Goal: Complete application form

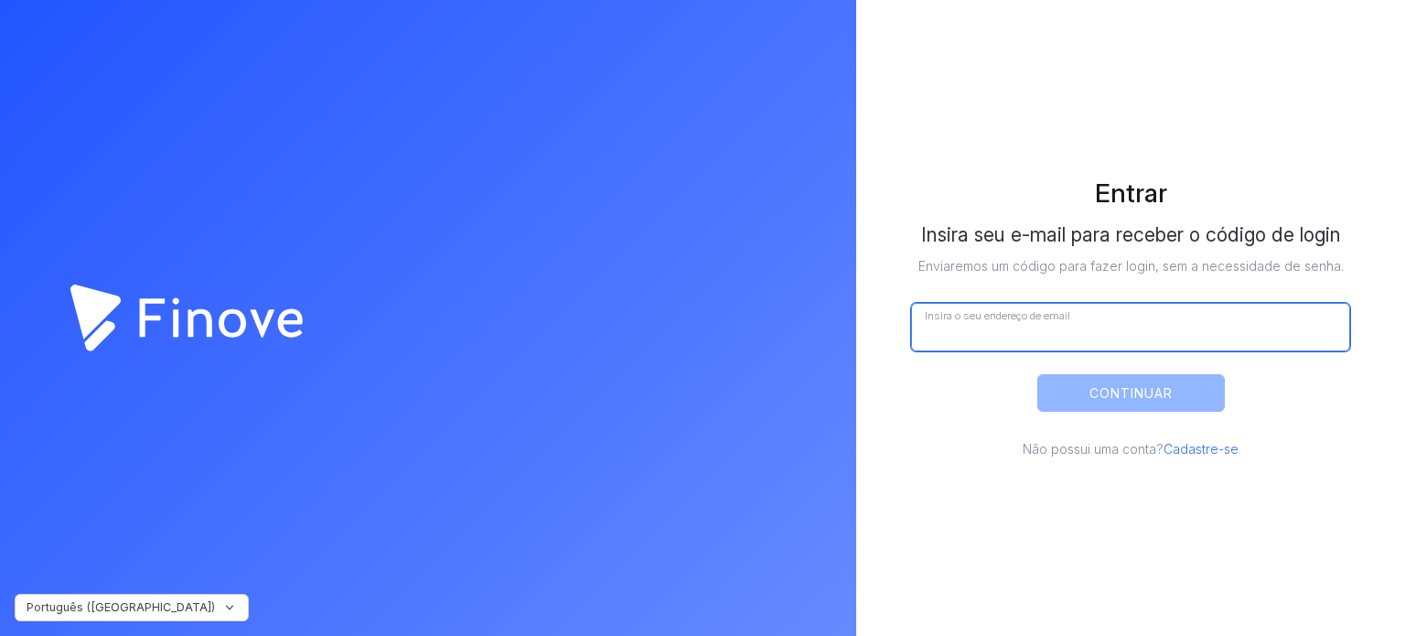
click at [999, 330] on input "Insira o seu endereço de email" at bounding box center [1130, 327] width 439 height 48
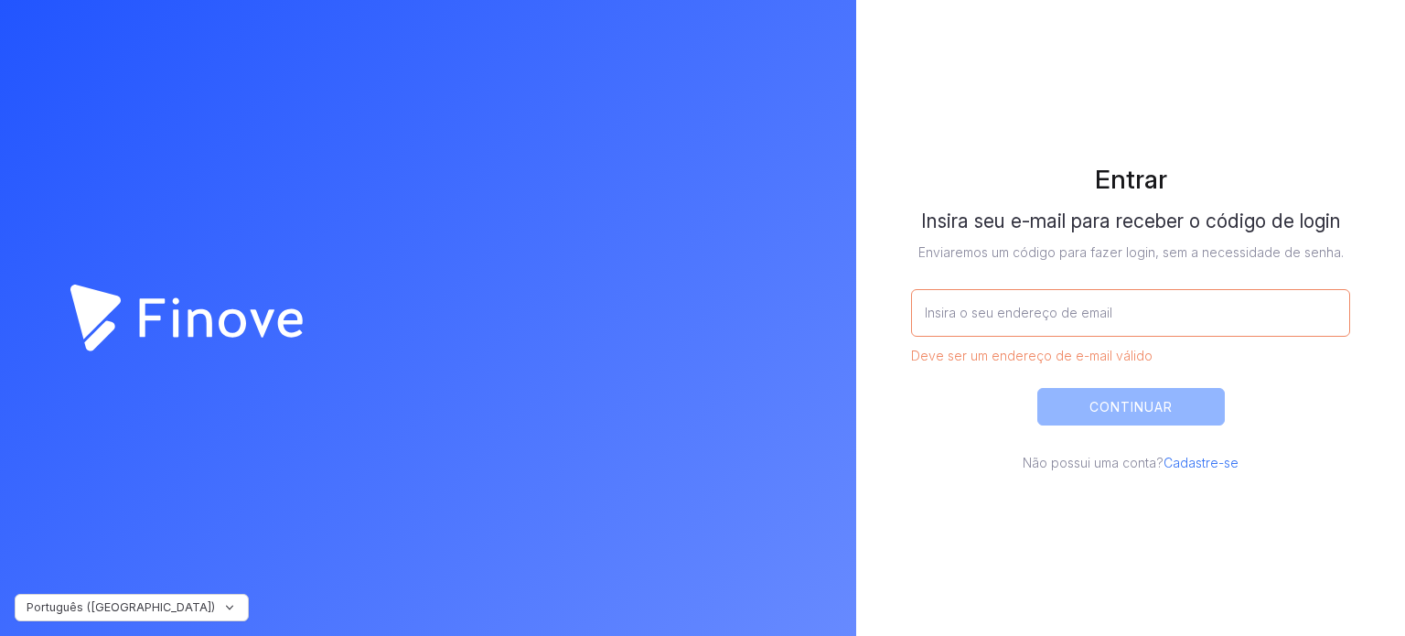
click at [1198, 445] on div "Insira seu e-mail para receber o código de login Enviaremos um código para faze…" at bounding box center [1130, 341] width 439 height 263
click at [1199, 458] on link "Cadastre-se" at bounding box center [1201, 463] width 75 height 16
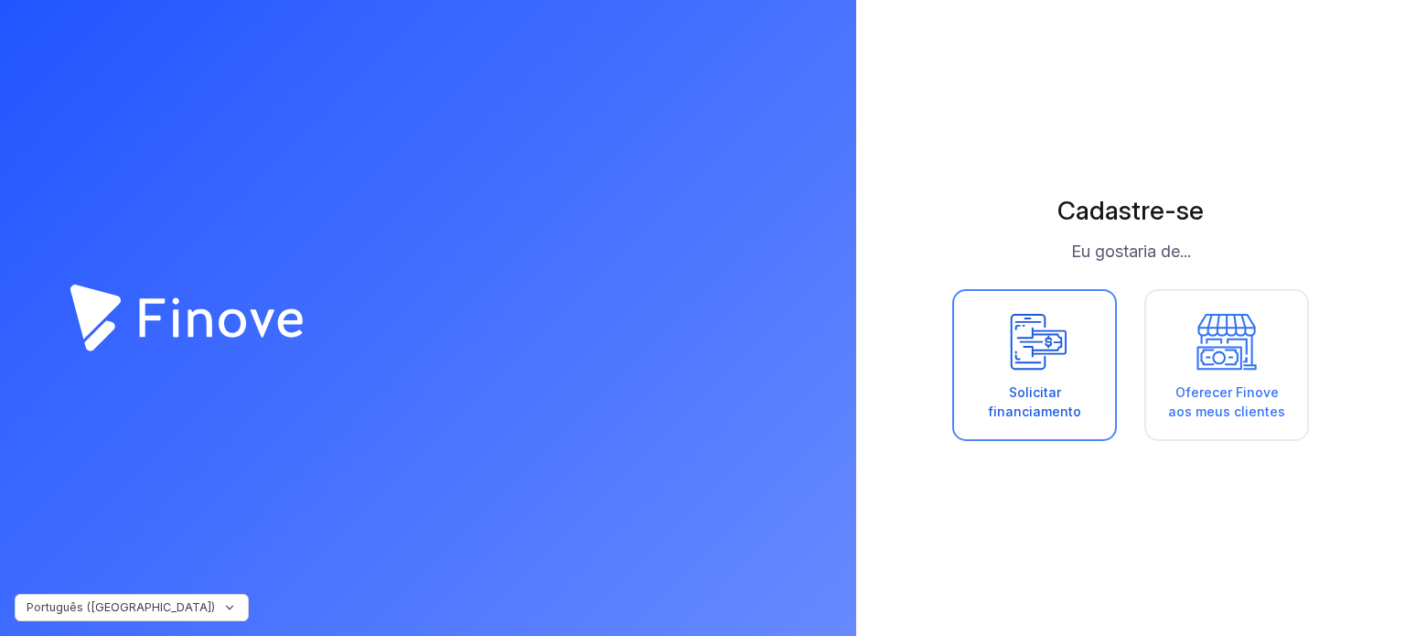
click at [1037, 364] on icon at bounding box center [1035, 341] width 82 height 64
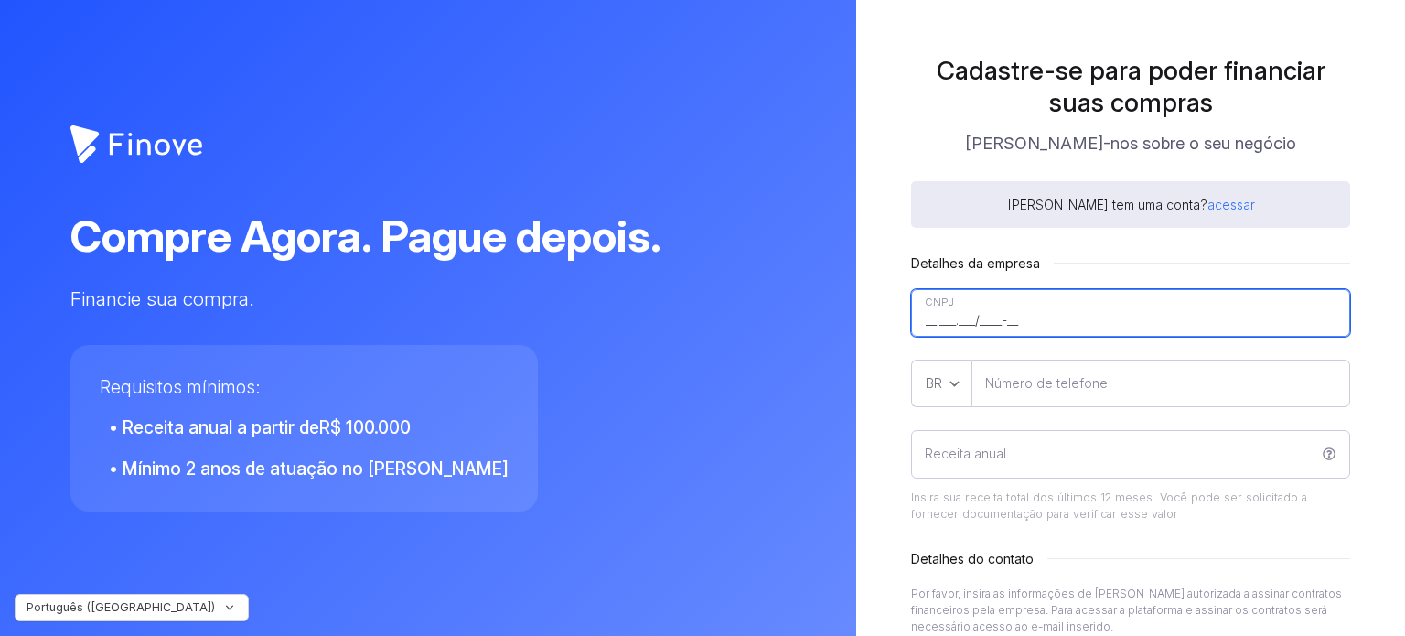
click at [977, 310] on input"] "__.___.___/____-__" at bounding box center [1130, 313] width 439 height 48
type input"] "35.985.438/0001-50"
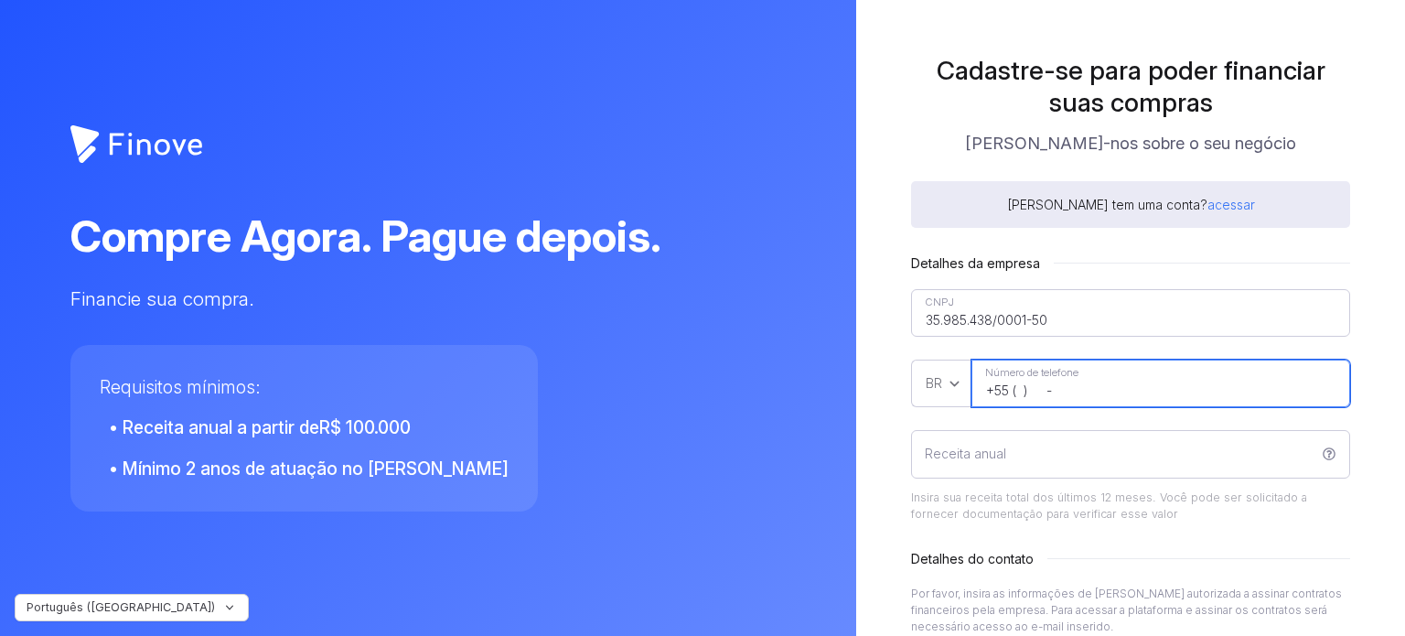
click at [1025, 388] on input "+55 ( ) -" at bounding box center [1161, 384] width 379 height 48
type input "[PHONE_NUMBER]"
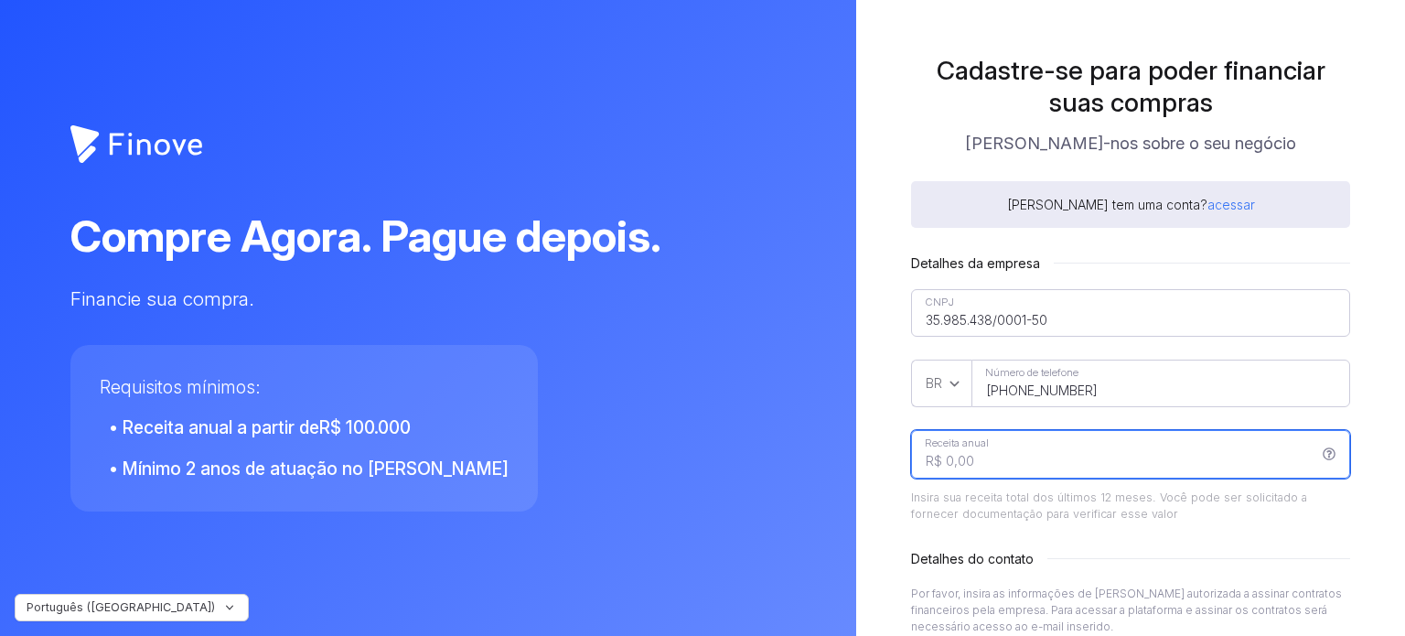
click at [992, 458] on input "Receita anual" at bounding box center [1130, 454] width 439 height 48
type input "R$ 600.000,00"
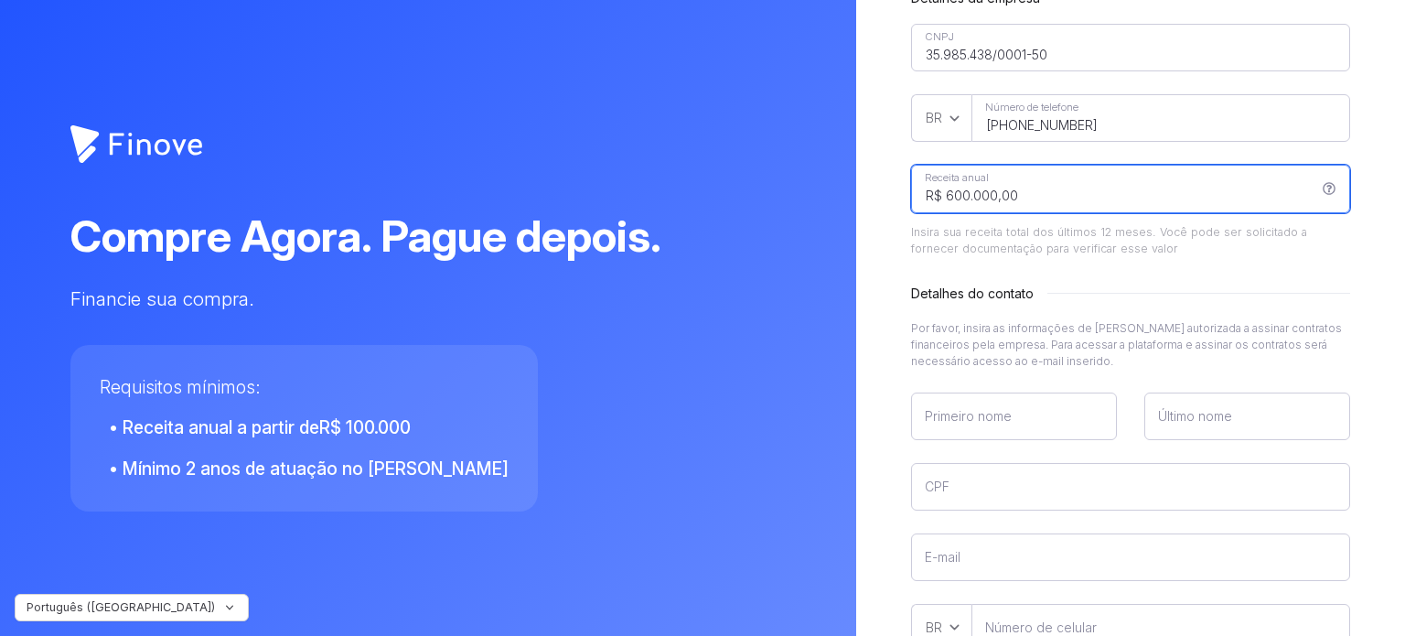
scroll to position [274, 0]
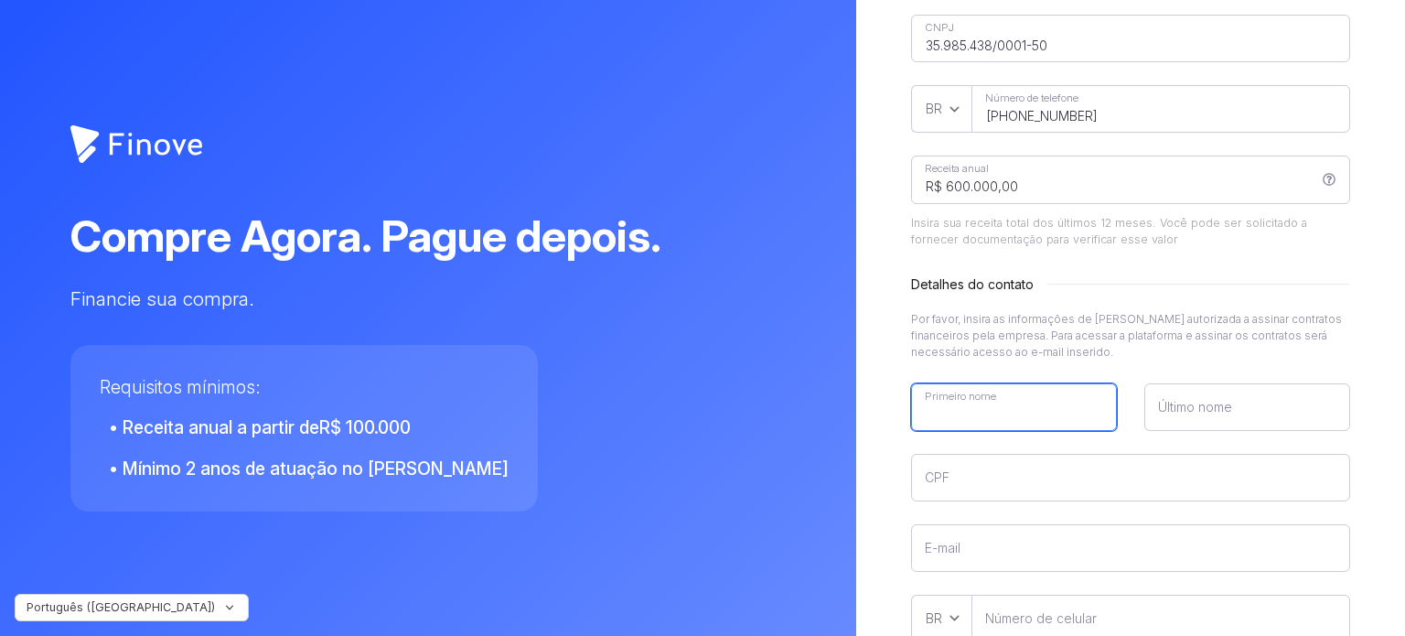
click at [1003, 418] on input"] "Primeiro nome" at bounding box center [1014, 407] width 206 height 48
type input"] "[PERSON_NAME]"
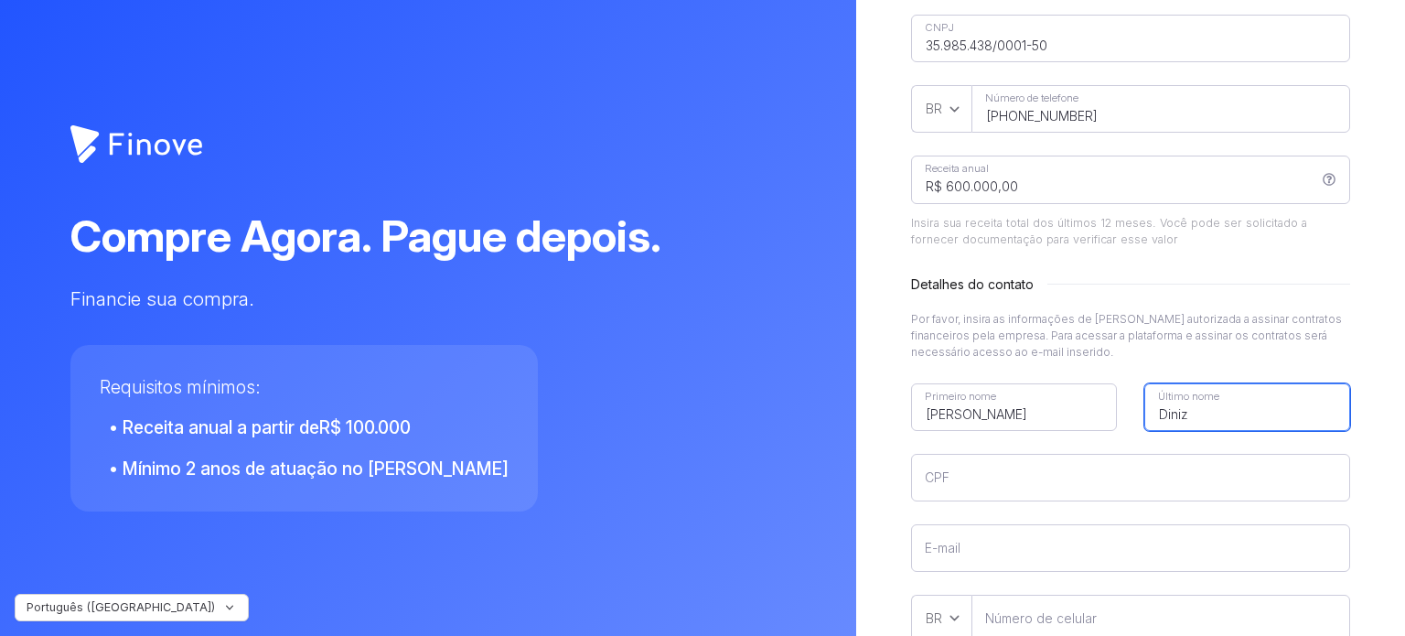
type input"] "Diniz"
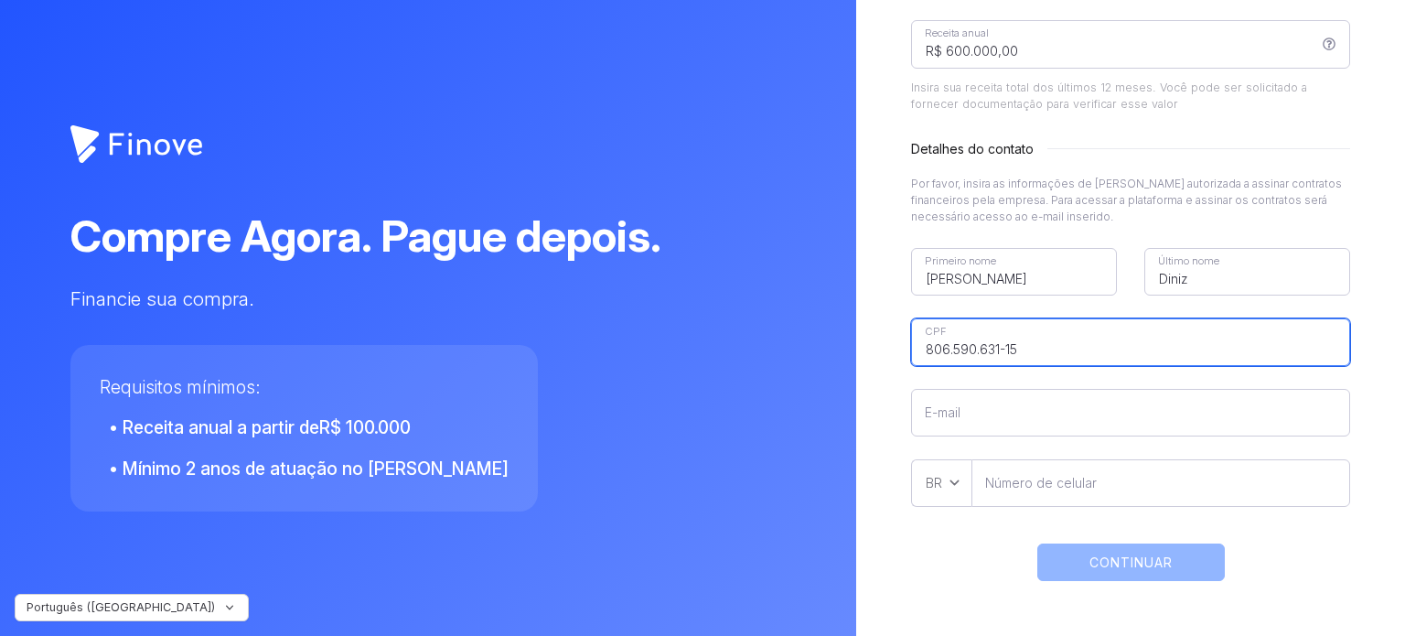
scroll to position [434, 0]
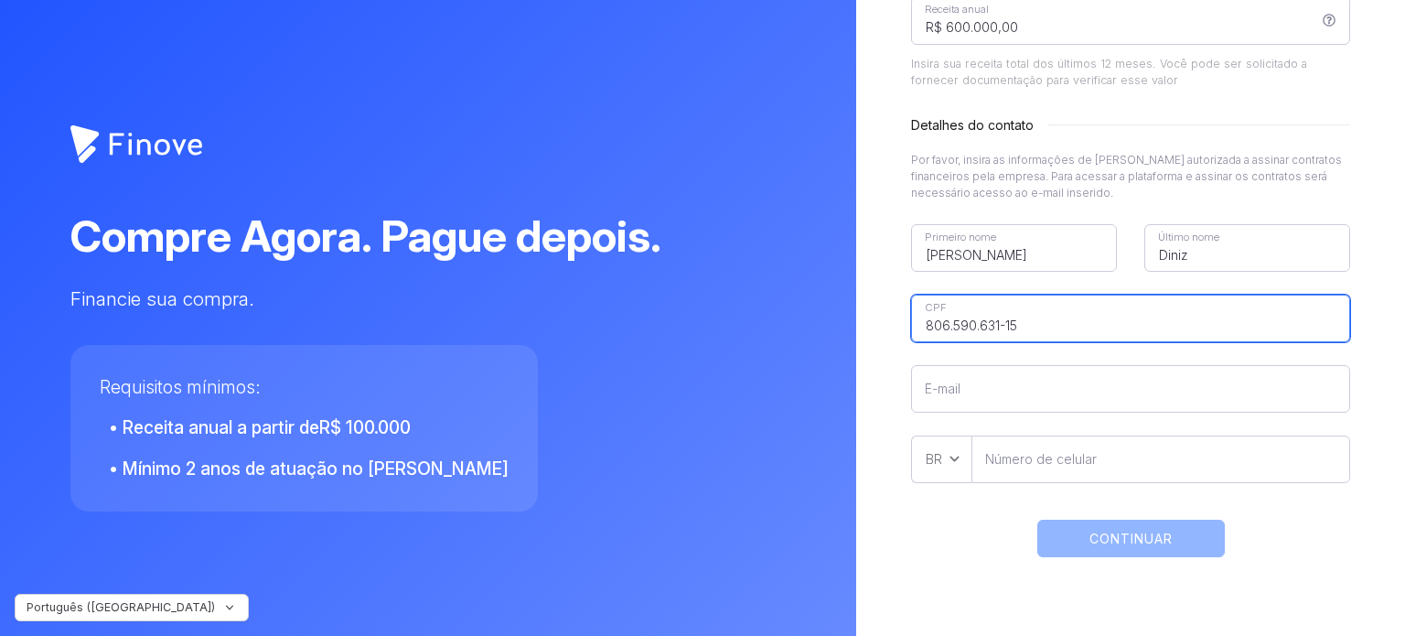
type input"] "806.590.631-15"
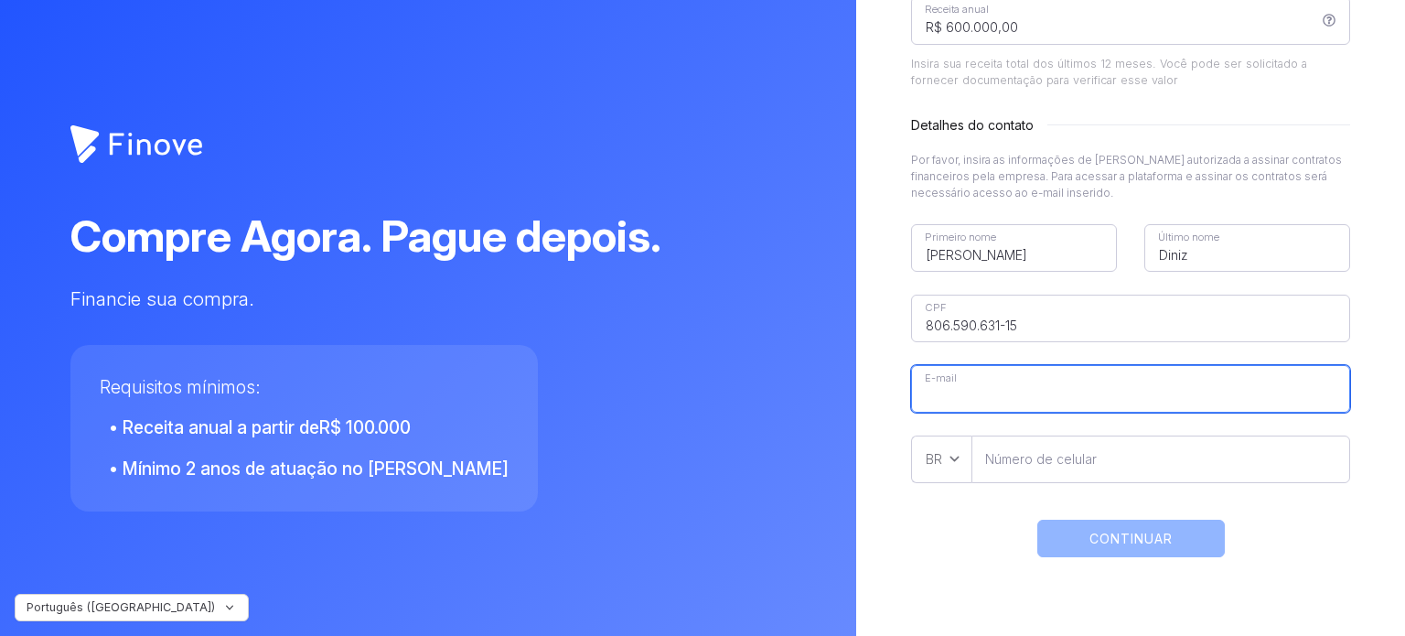
click at [1005, 388] on input"] "E-mail" at bounding box center [1130, 389] width 439 height 48
type input"] "[PERSON_NAME][EMAIL_ADDRESS][DOMAIN_NAME]"
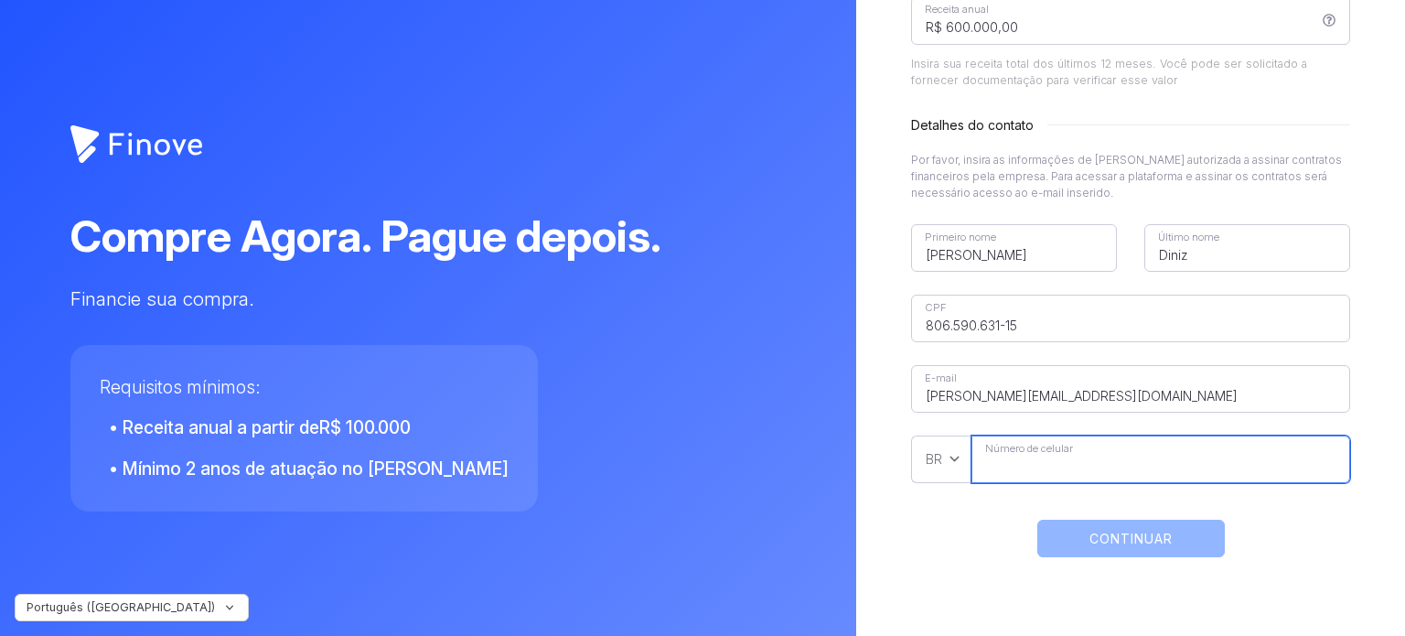
type input"] "[PHONE_NUMBER]"
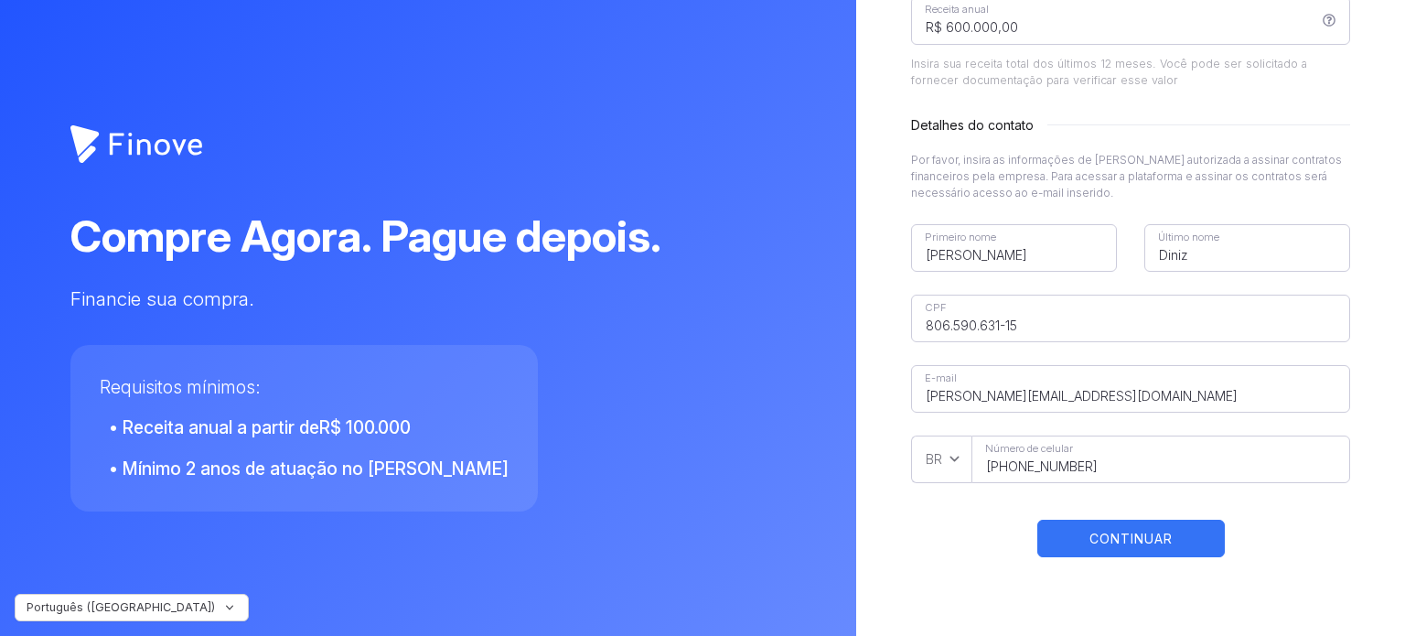
click at [1117, 535] on button "CONTINUAR" at bounding box center [1131, 539] width 188 height 38
click at [1140, 541] on button "CONTINUAR" at bounding box center [1131, 539] width 188 height 38
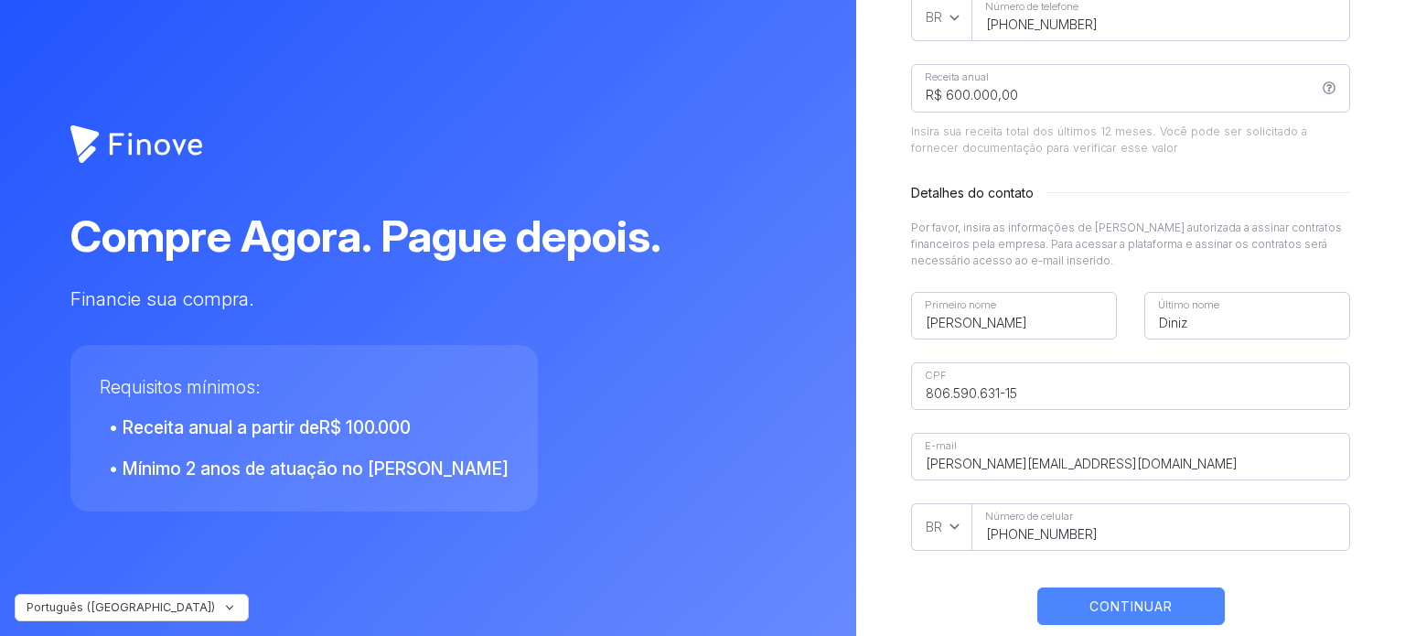
scroll to position [0, 0]
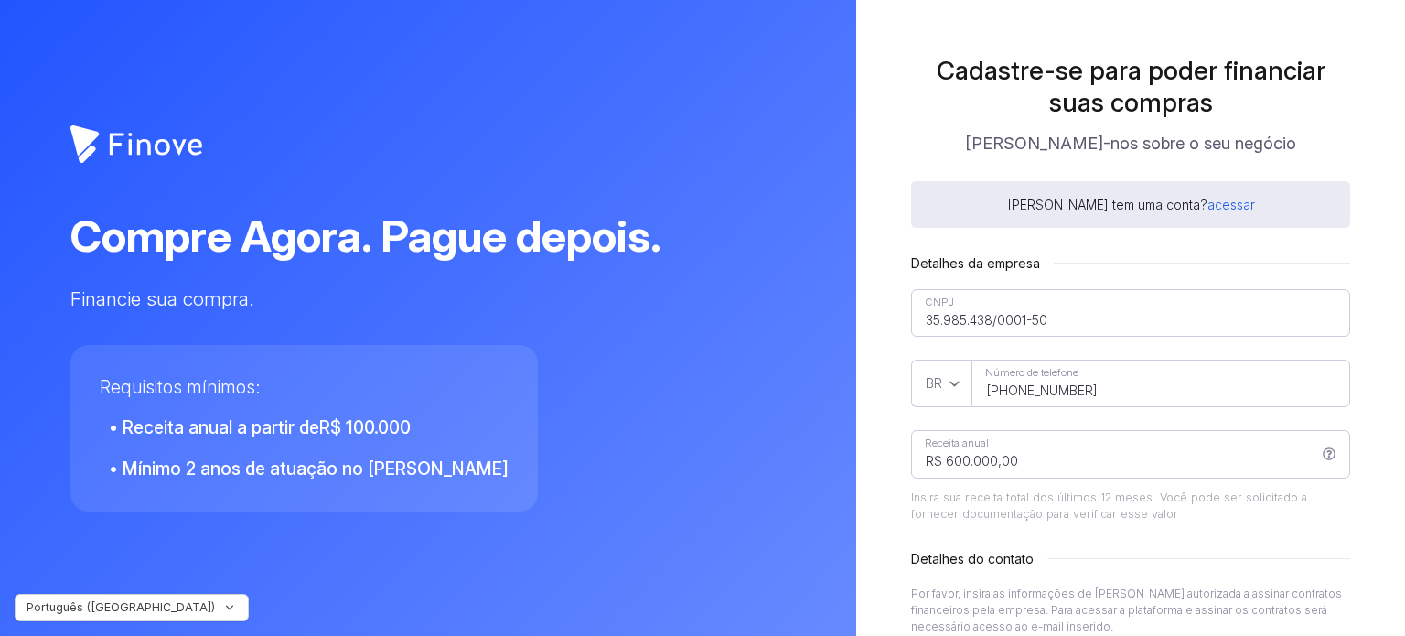
click at [1208, 207] on link "acessar" at bounding box center [1232, 205] width 48 height 16
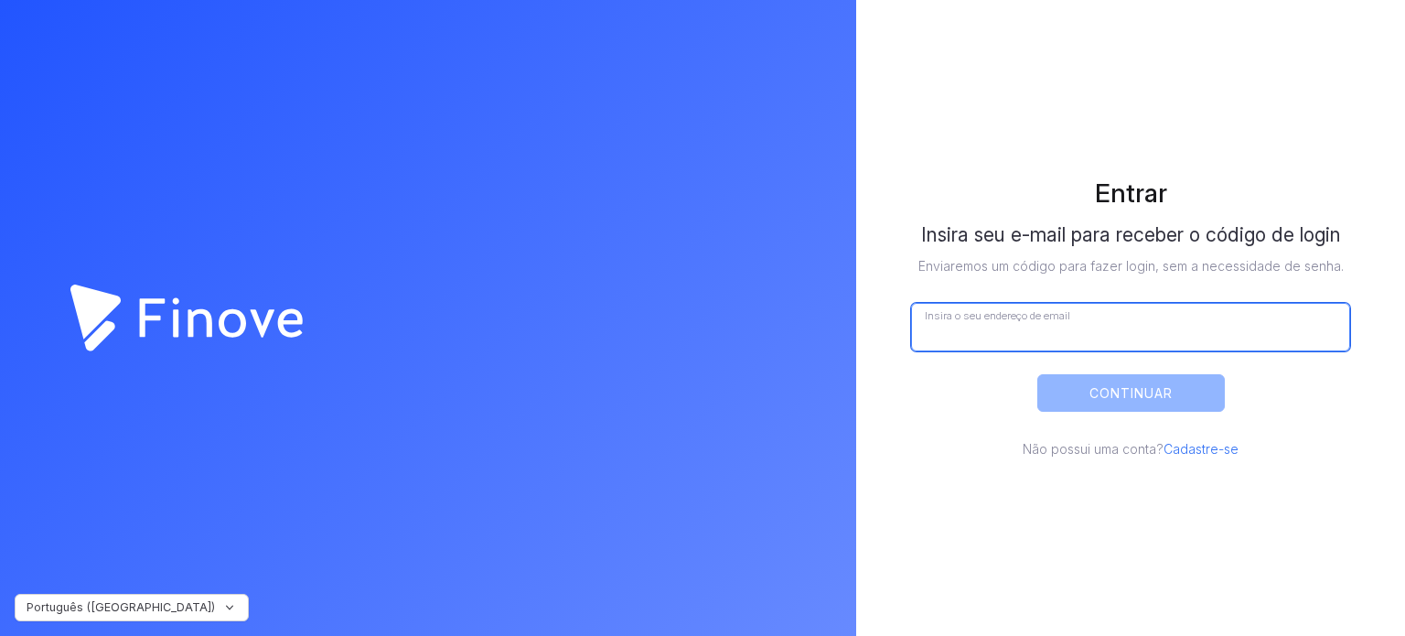
click at [1014, 334] on input "Insira o seu endereço de email" at bounding box center [1130, 327] width 439 height 48
type input "[PERSON_NAME][EMAIL_ADDRESS][DOMAIN_NAME]"
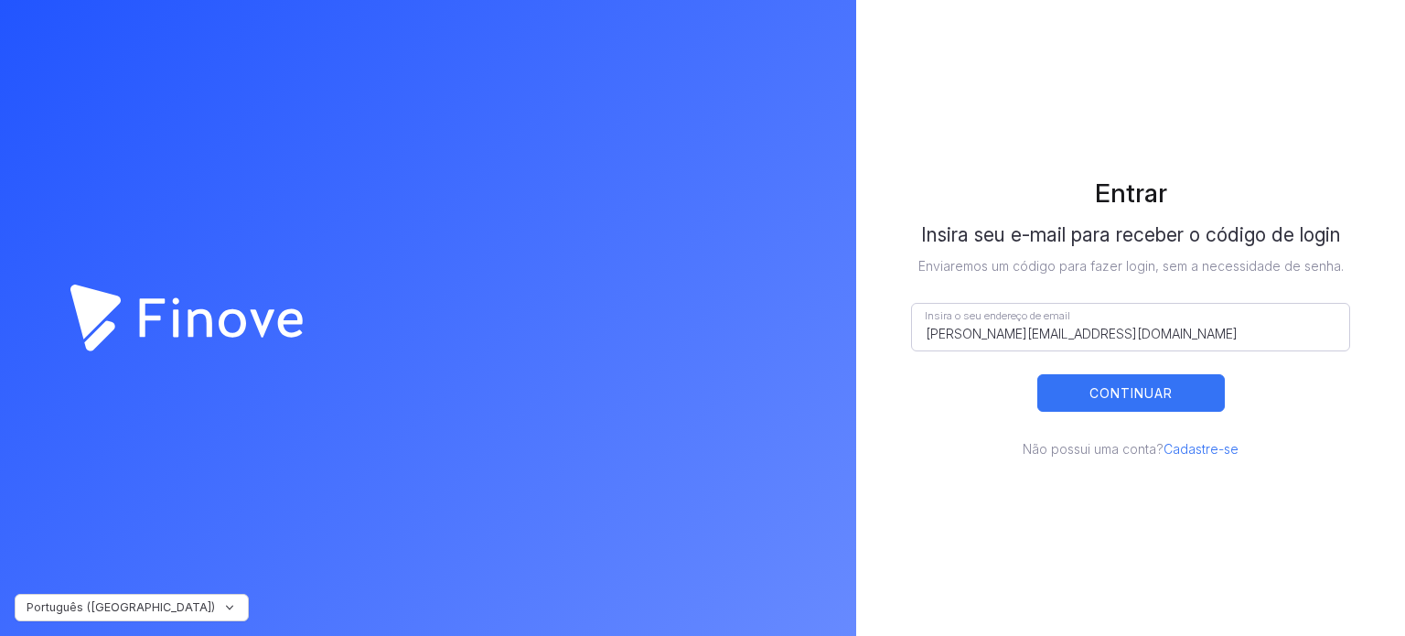
click at [1131, 399] on button "CONTINUAR" at bounding box center [1131, 393] width 188 height 38
click at [1203, 449] on link "Cadastre-se" at bounding box center [1201, 449] width 75 height 16
